Goal: Information Seeking & Learning: Learn about a topic

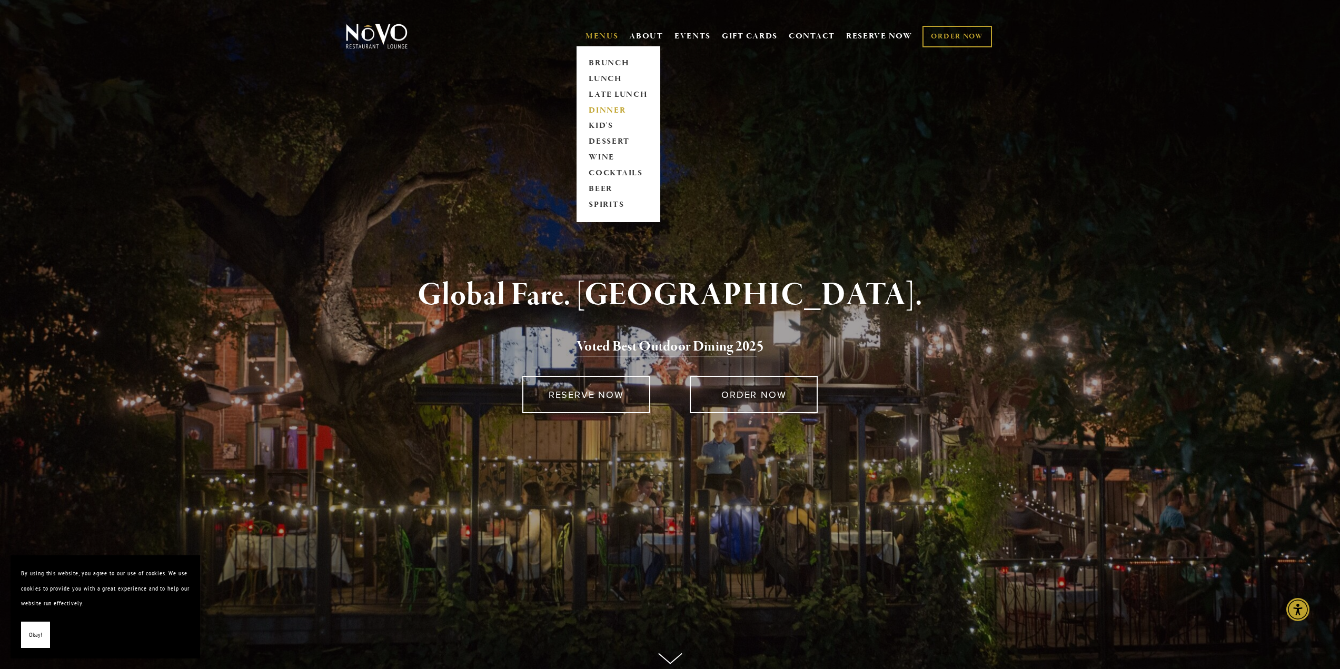
click at [604, 107] on link "DINNER" at bounding box center [619, 111] width 66 height 16
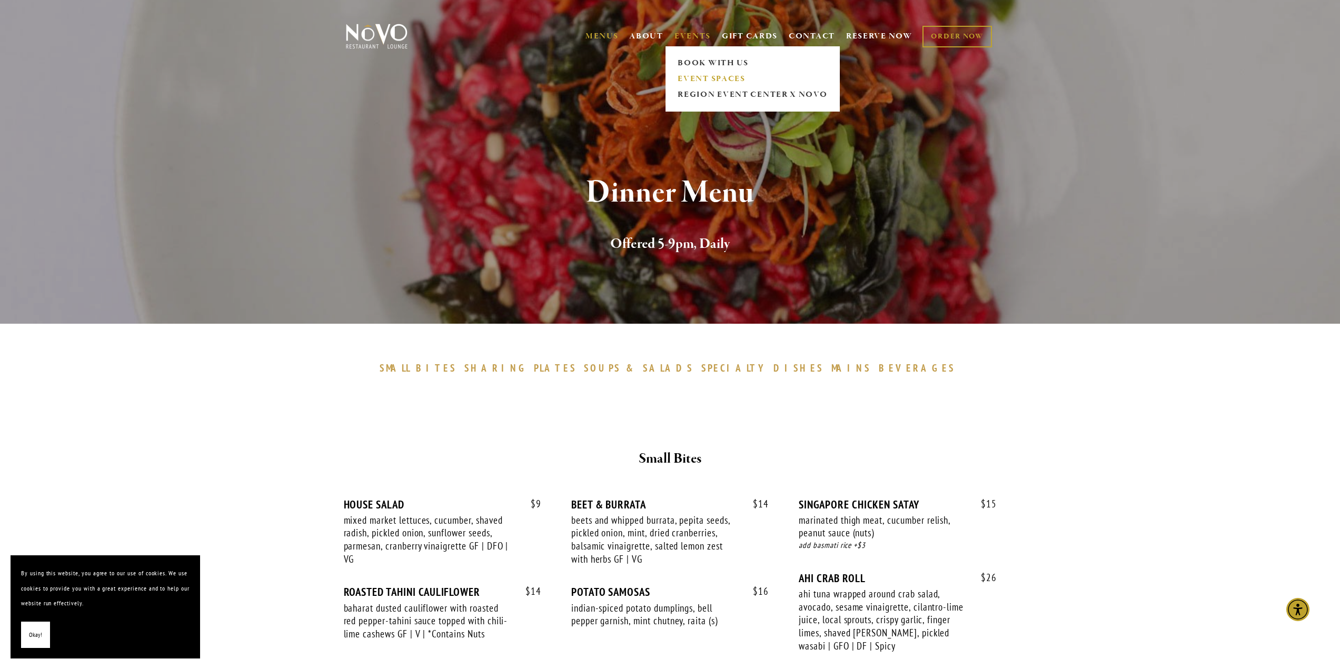
click at [721, 75] on link "EVENT SPACES" at bounding box center [753, 79] width 156 height 16
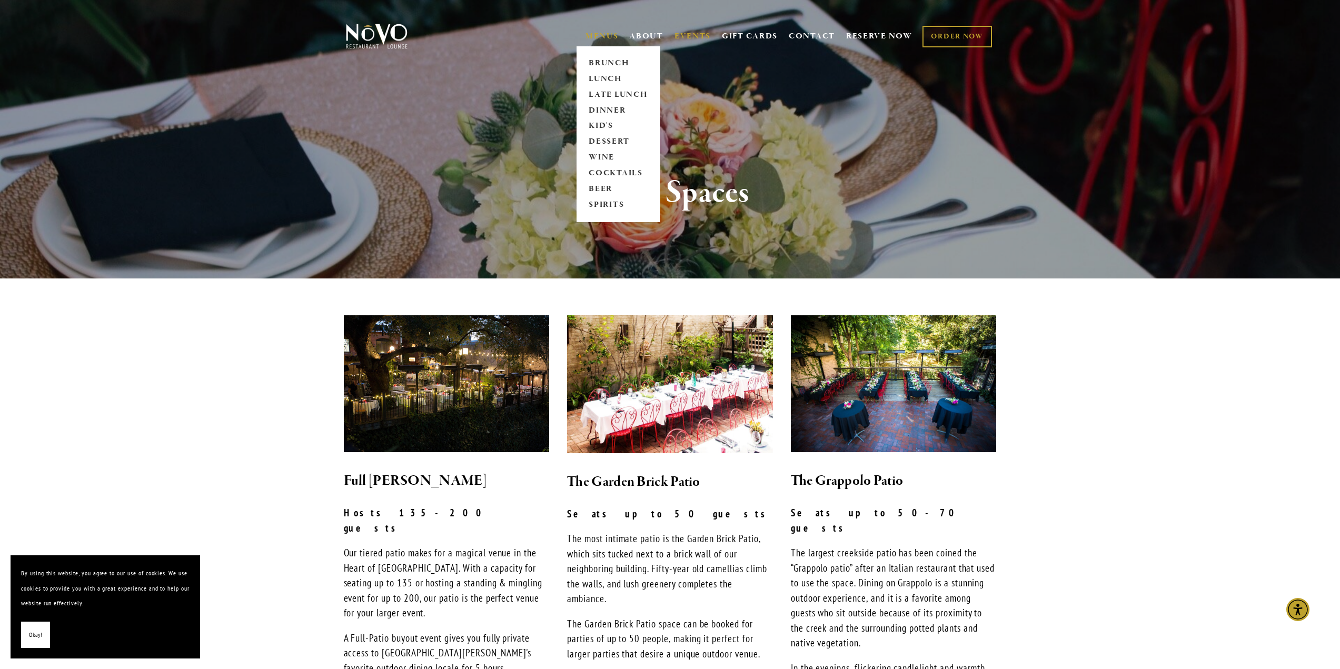
click at [594, 34] on link "MENUS" at bounding box center [602, 36] width 33 height 11
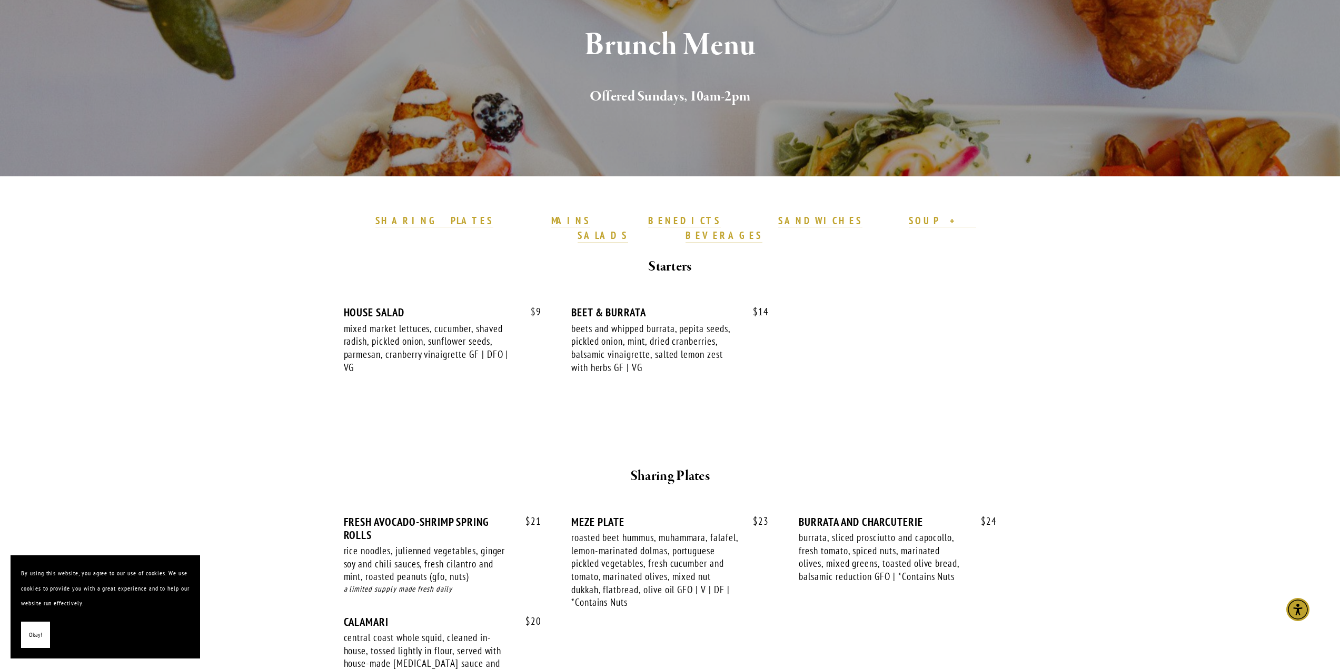
scroll to position [105, 0]
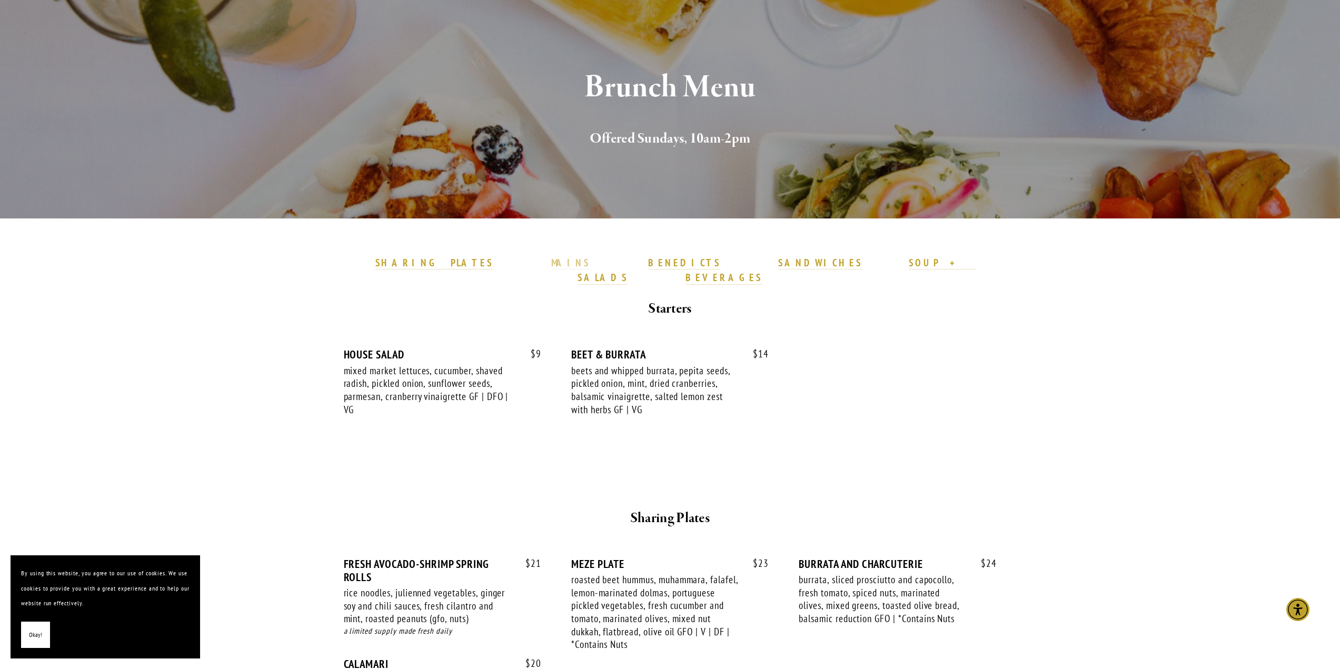
click at [584, 268] on strong "MAINS" at bounding box center [570, 262] width 39 height 13
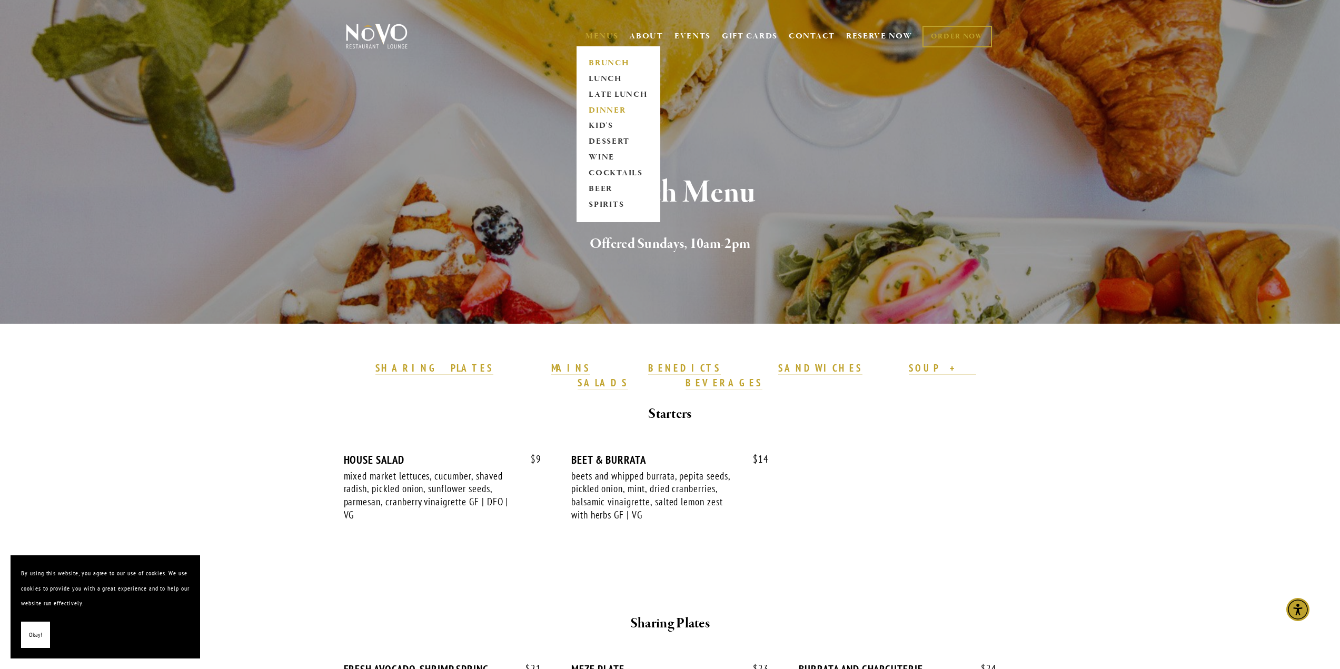
click at [600, 110] on link "DINNER" at bounding box center [619, 111] width 66 height 16
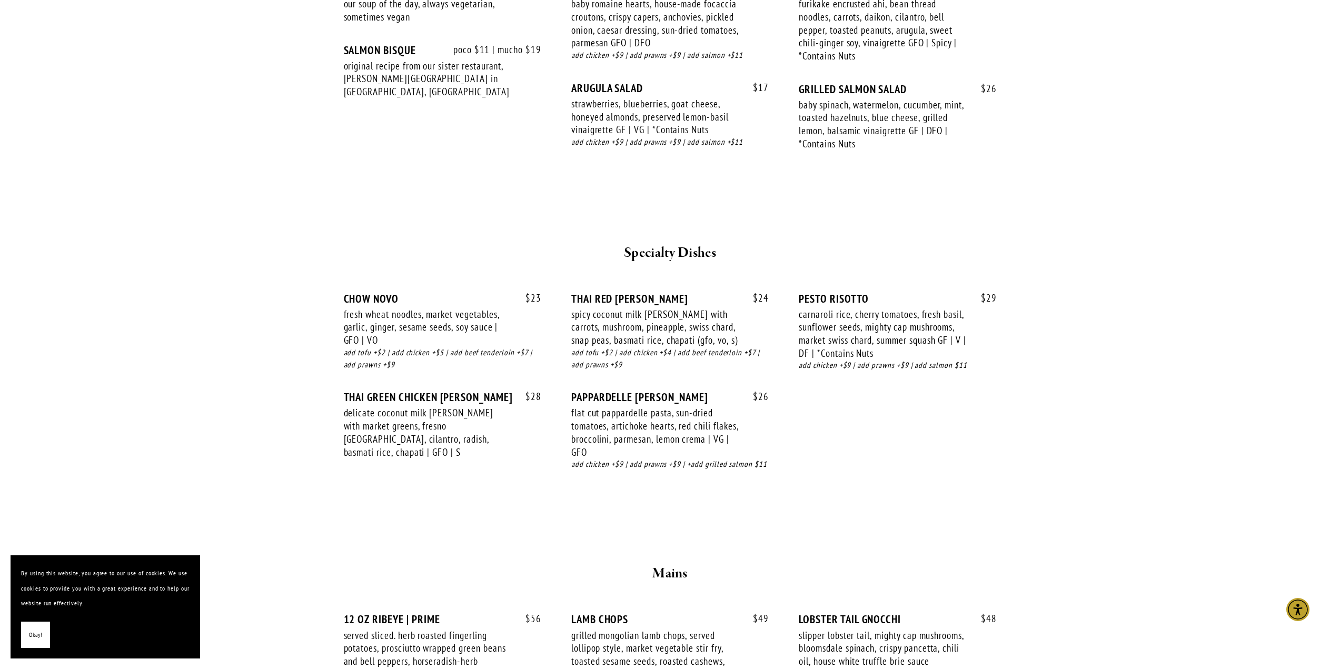
scroll to position [1194, 0]
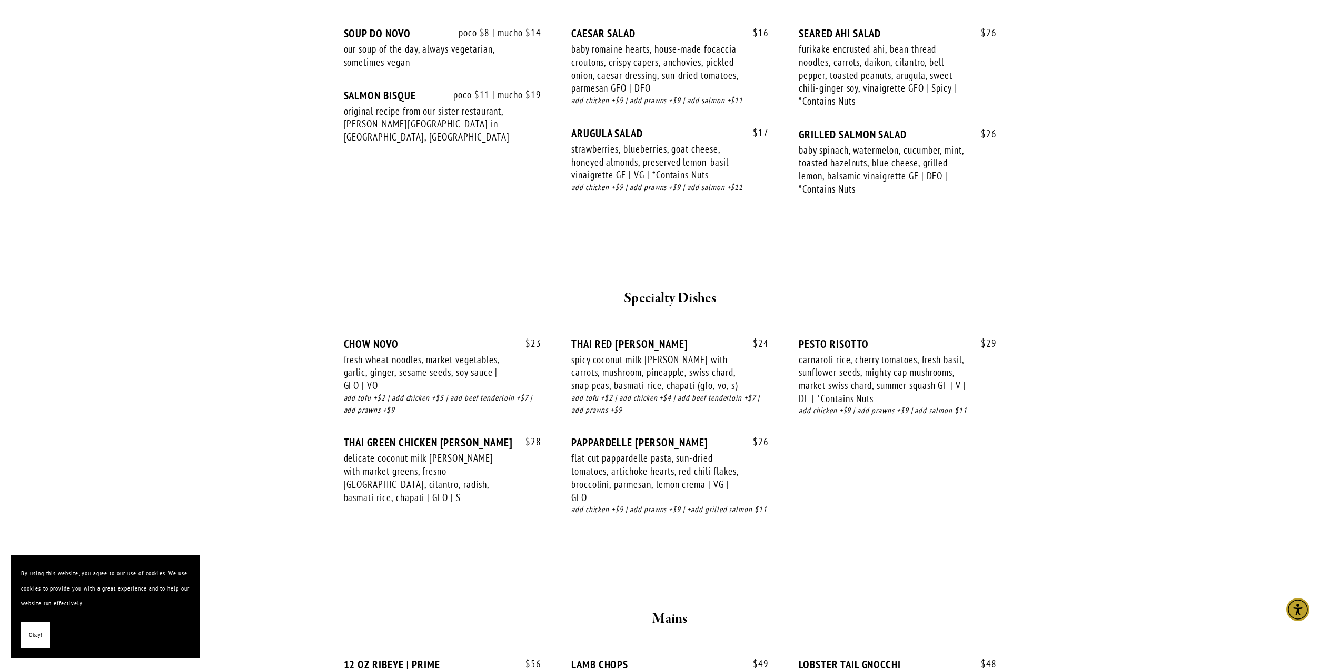
click at [38, 640] on span "Okay!" at bounding box center [35, 635] width 13 height 15
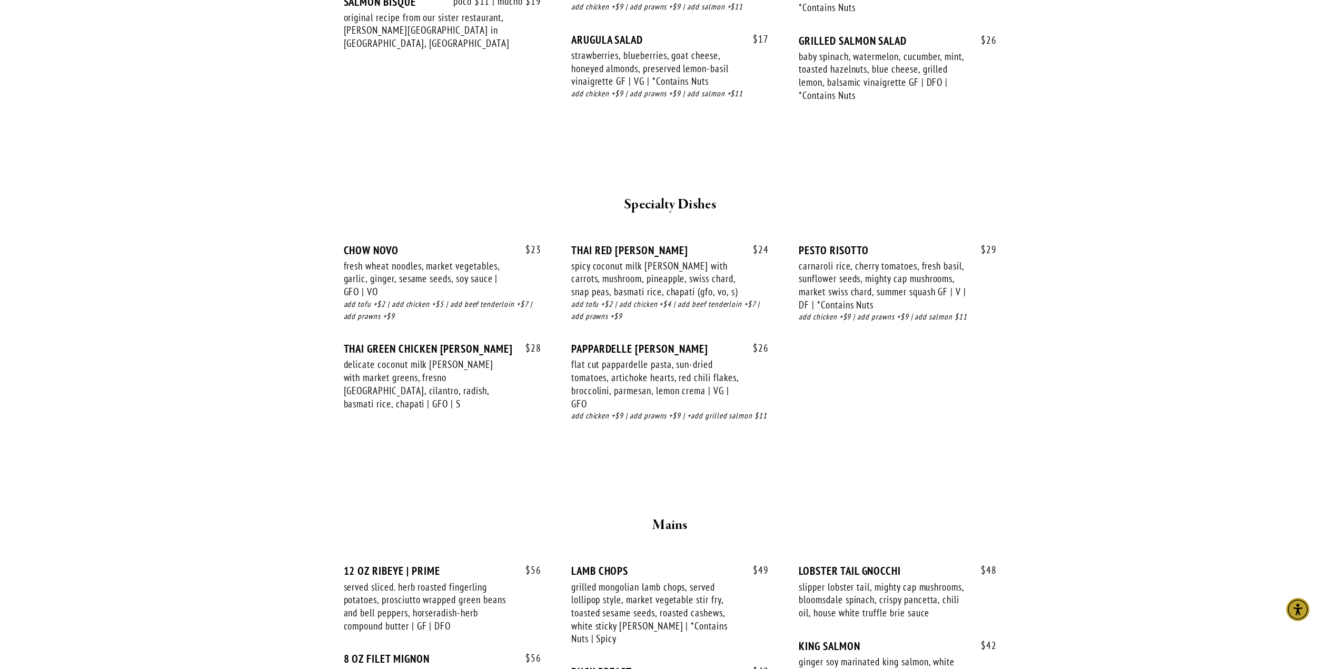
scroll to position [1281, 0]
